Goal: Find specific fact: Find specific fact

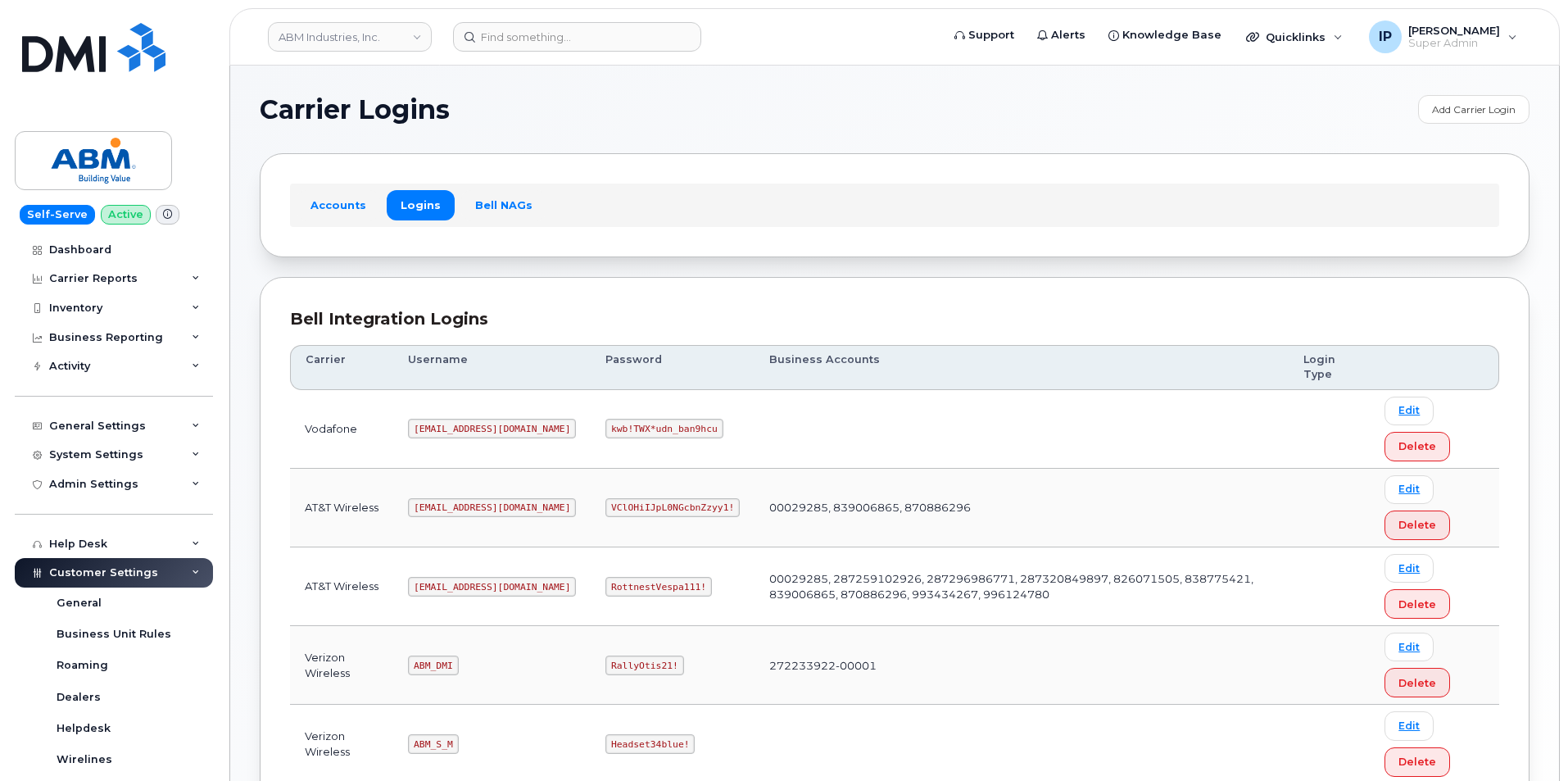
scroll to position [216, 0]
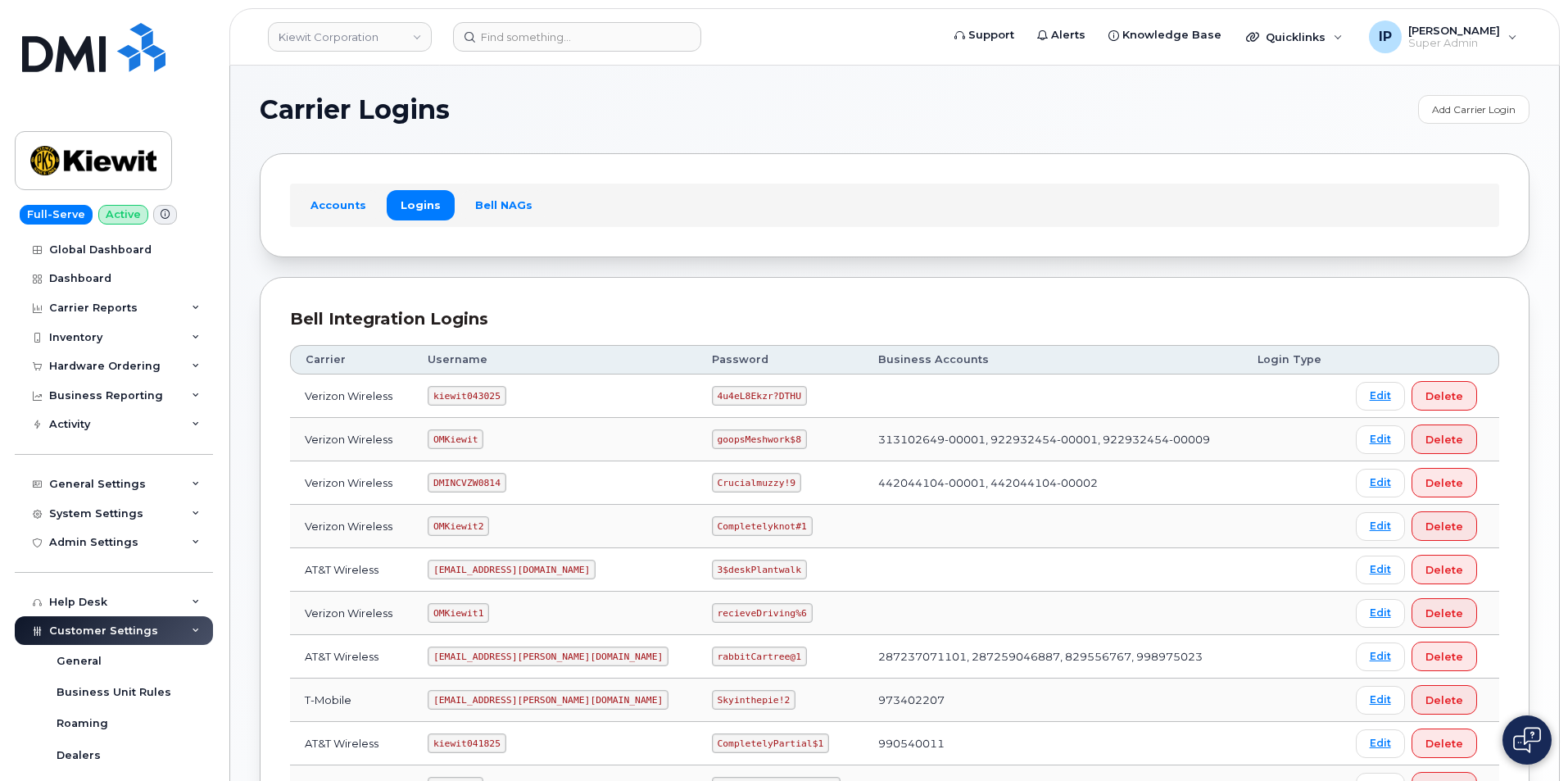
scroll to position [298, 0]
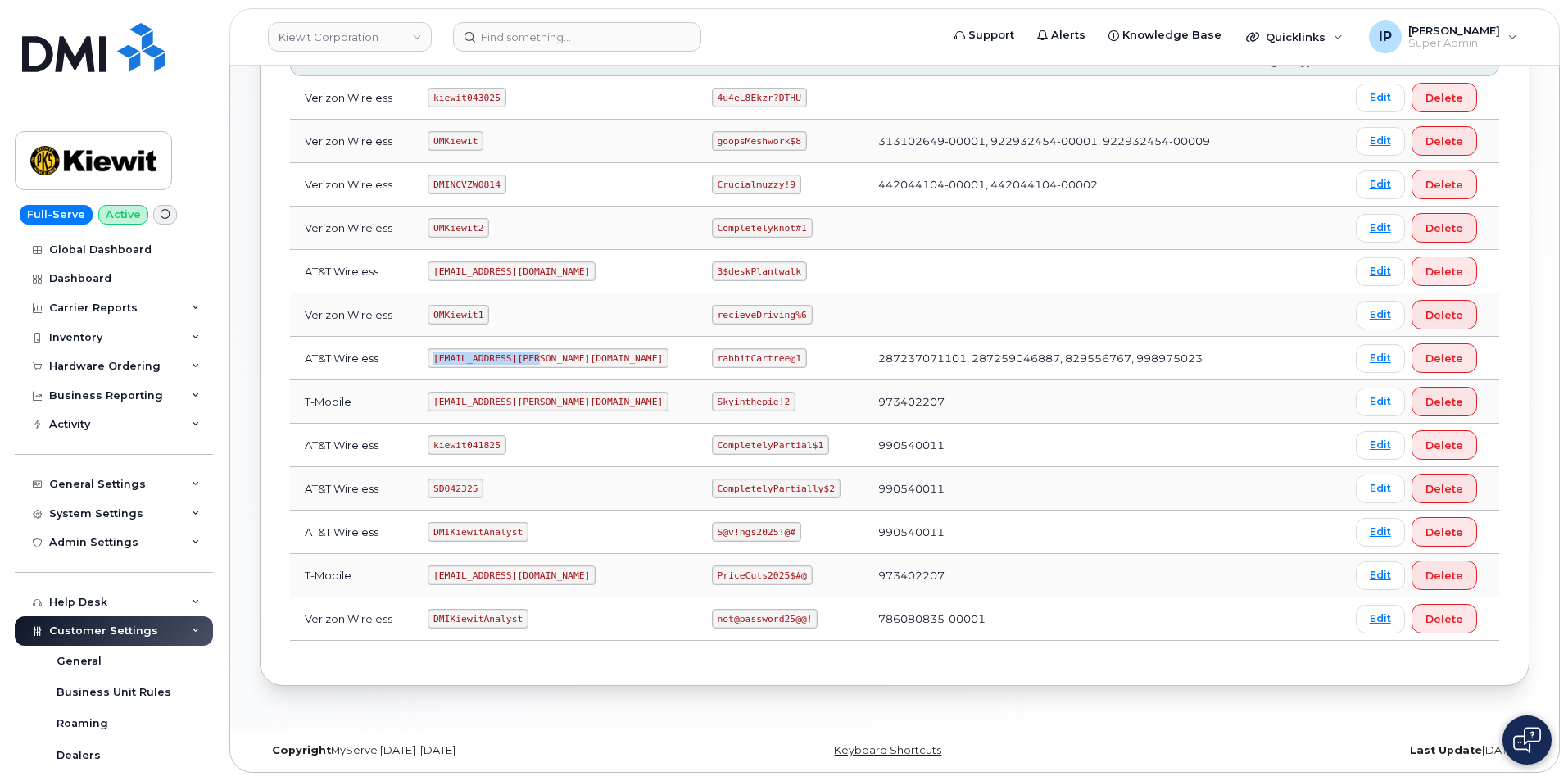
drag, startPoint x: 543, startPoint y: 355, endPoint x: 427, endPoint y: 353, distance: 116.0
click at [427, 353] on td "[EMAIL_ADDRESS][PERSON_NAME][DOMAIN_NAME]" at bounding box center [555, 358] width 284 height 43
copy code "[EMAIL_ADDRESS][PERSON_NAME][DOMAIN_NAME]"
drag, startPoint x: 741, startPoint y: 359, endPoint x: 627, endPoint y: 358, distance: 114.0
click at [627, 358] on tr "AT&T Wireless [EMAIL_ADDRESS][PERSON_NAME][DOMAIN_NAME] rabbitCartree@1 2872370…" at bounding box center [894, 358] width 1209 height 43
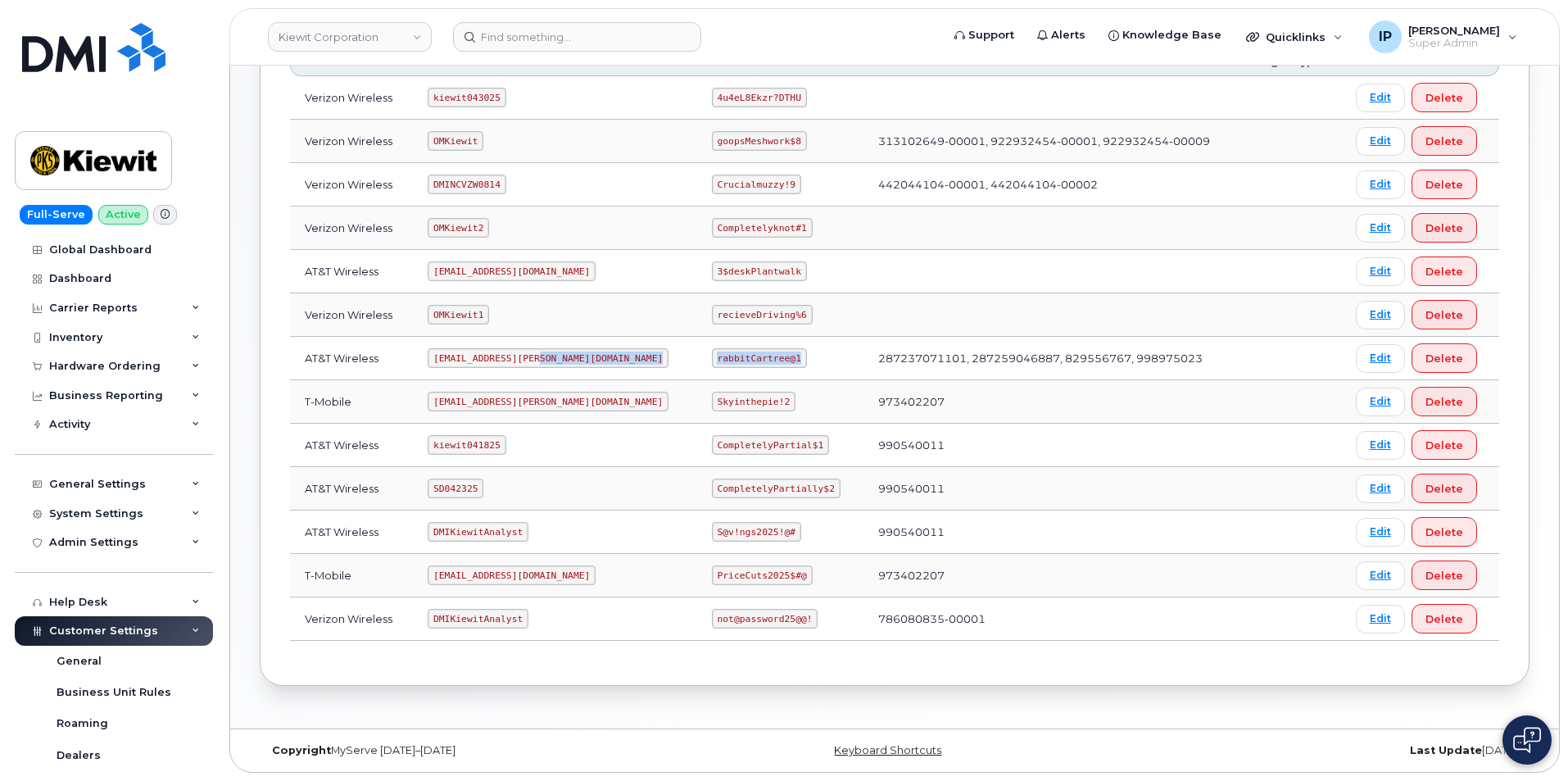
copy tr "rabbitCartree@1"
drag, startPoint x: 441, startPoint y: 441, endPoint x: 520, endPoint y: 447, distance: 79.2
click at [520, 447] on td "kiewit041825" at bounding box center [555, 445] width 284 height 43
copy code "kiewit041825"
drag, startPoint x: 665, startPoint y: 446, endPoint x: 758, endPoint y: 460, distance: 94.0
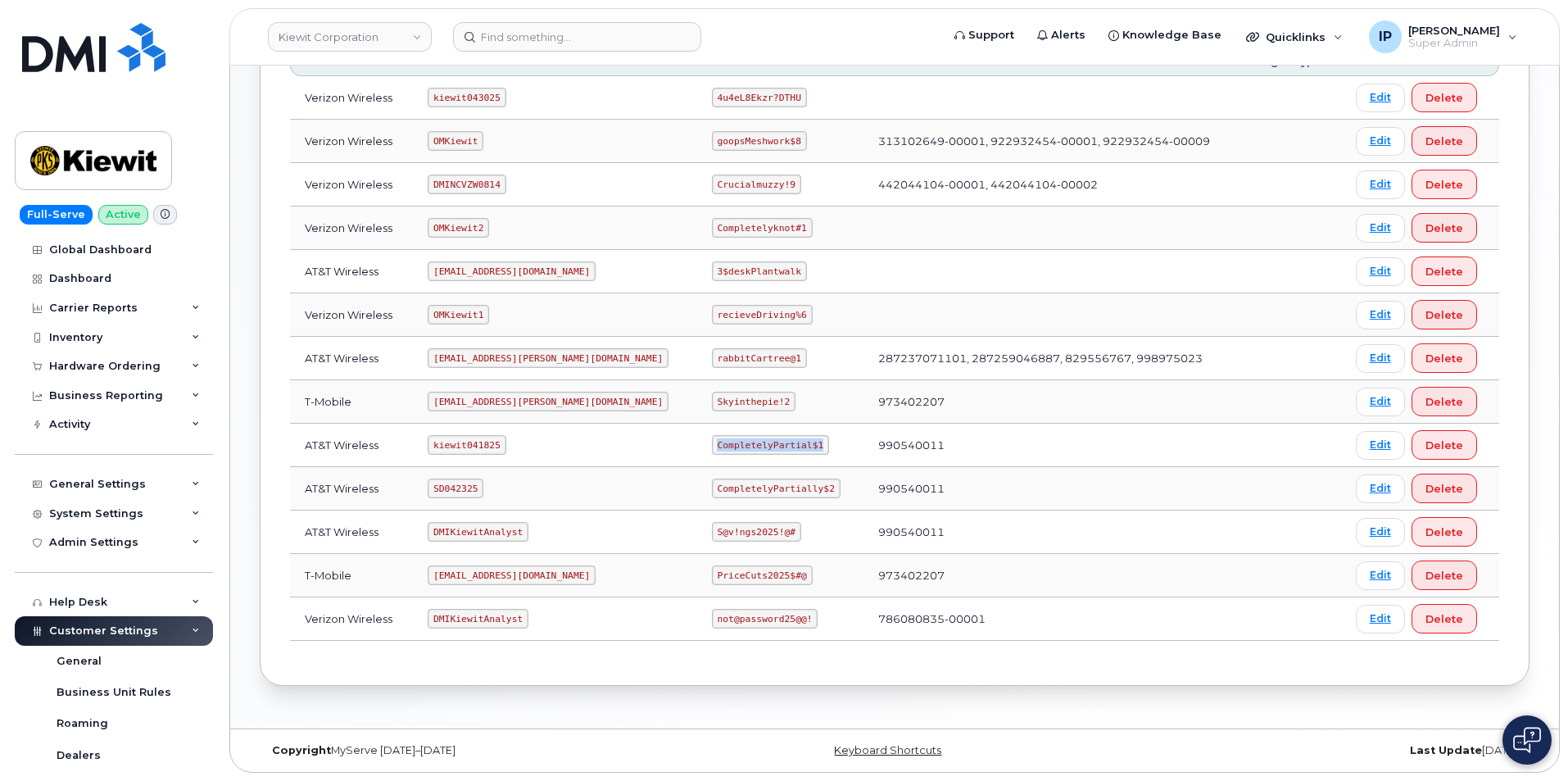
click at [758, 460] on td "CompletelyPartial$1" at bounding box center [781, 445] width 166 height 43
copy code "CompletelyPartial$1"
